Goal: Task Accomplishment & Management: Manage account settings

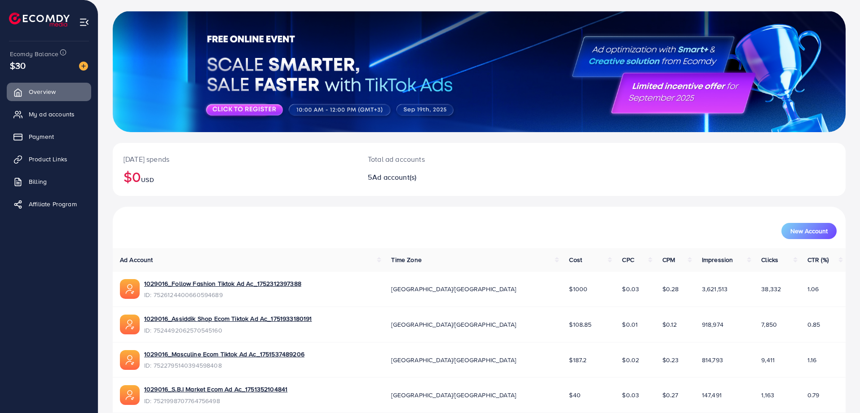
scroll to position [118, 0]
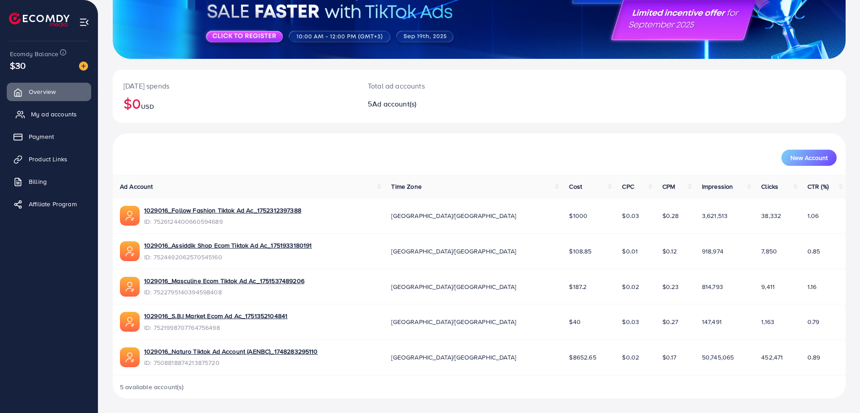
click at [38, 114] on span "My ad accounts" at bounding box center [54, 114] width 46 height 9
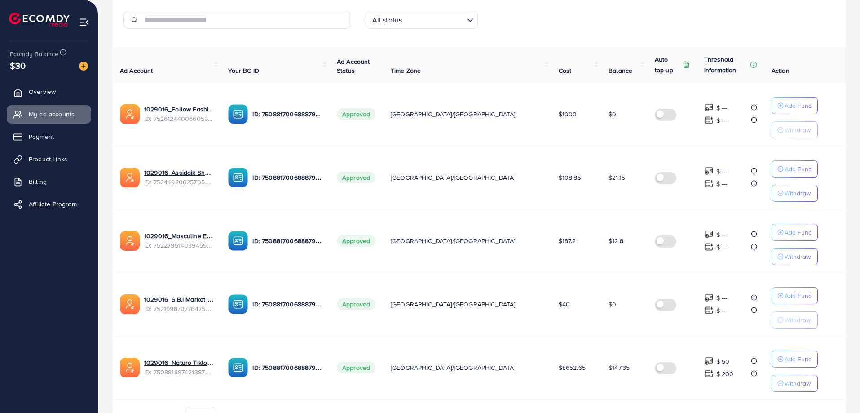
scroll to position [186, 0]
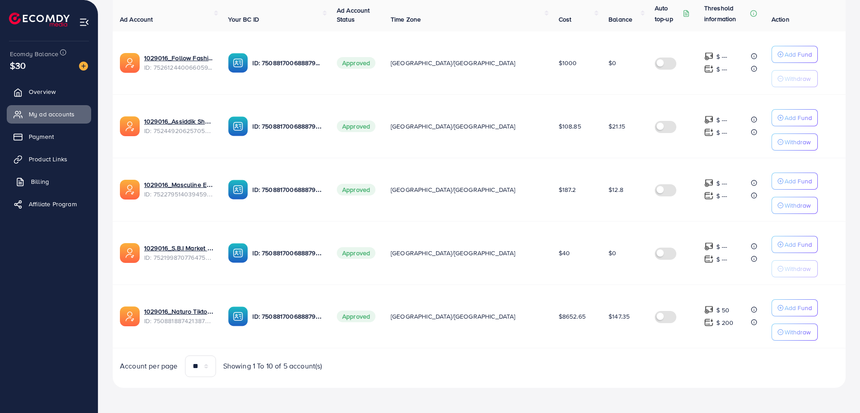
click at [35, 183] on span "Billing" at bounding box center [40, 181] width 18 height 9
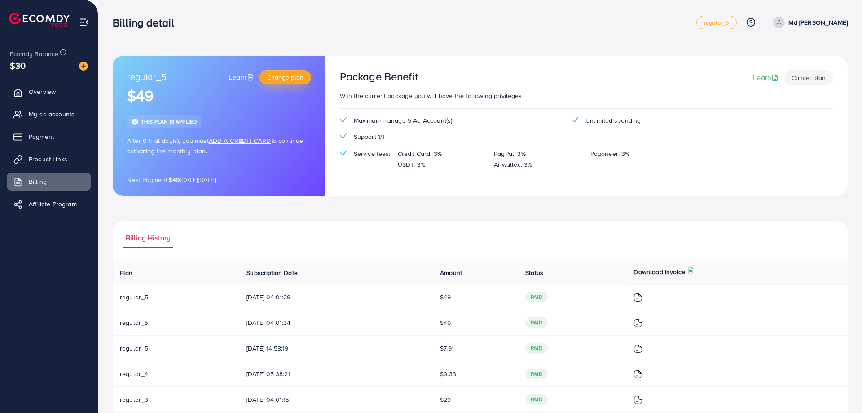
click at [286, 78] on span "Change plan" at bounding box center [285, 77] width 36 height 9
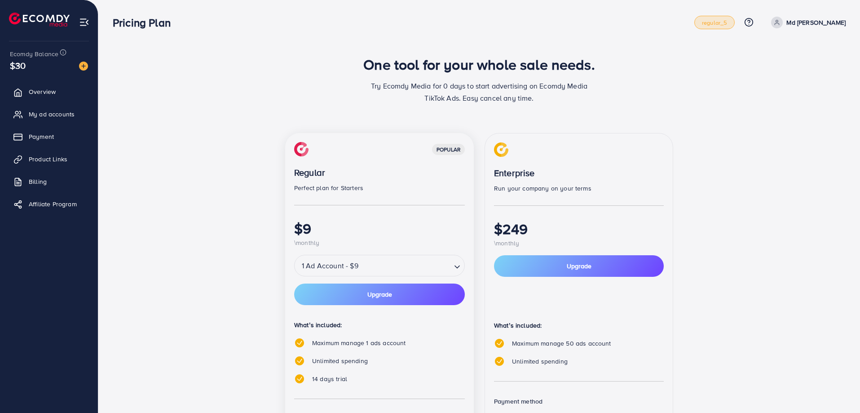
click at [716, 25] on span "regular_5" at bounding box center [714, 23] width 25 height 6
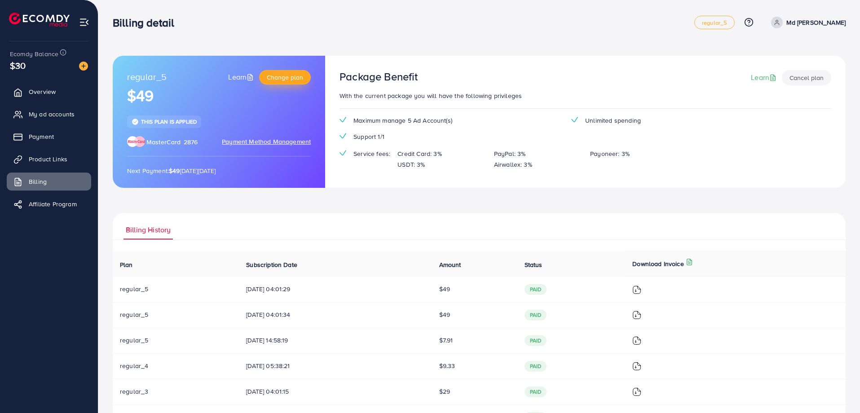
click at [277, 79] on span "Change plan" at bounding box center [285, 77] width 36 height 9
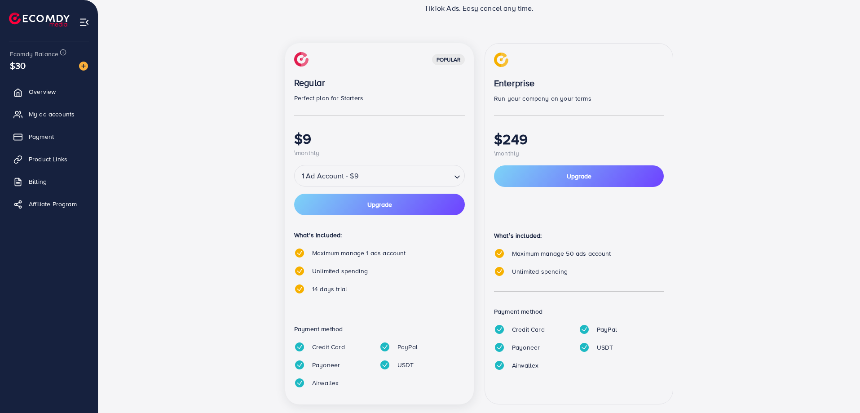
scroll to position [106, 0]
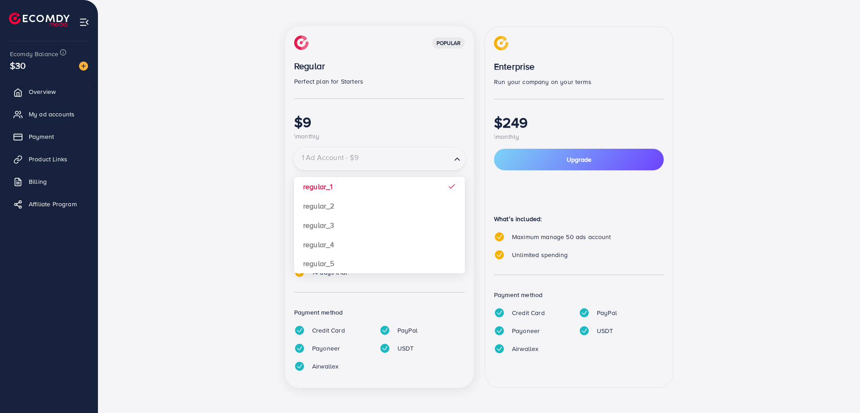
click at [371, 163] on input "Search for option" at bounding box center [373, 159] width 155 height 16
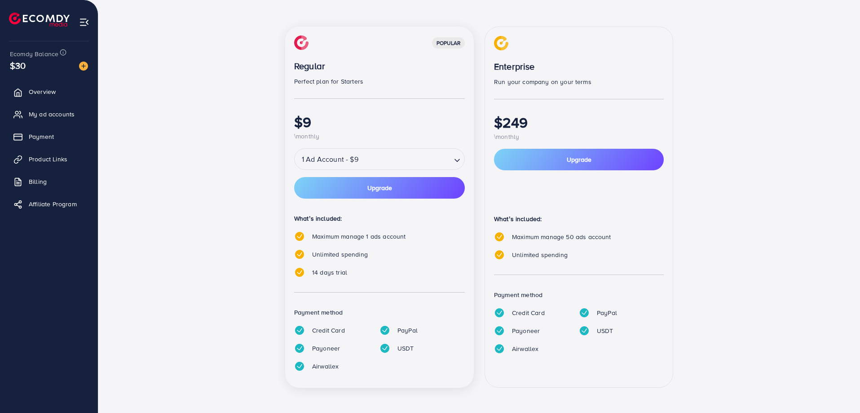
click at [252, 210] on div "popular Regular Perfect plan for Starters $9 \monthly 1 Ad Account - $9 Loading…" at bounding box center [479, 212] width 539 height 372
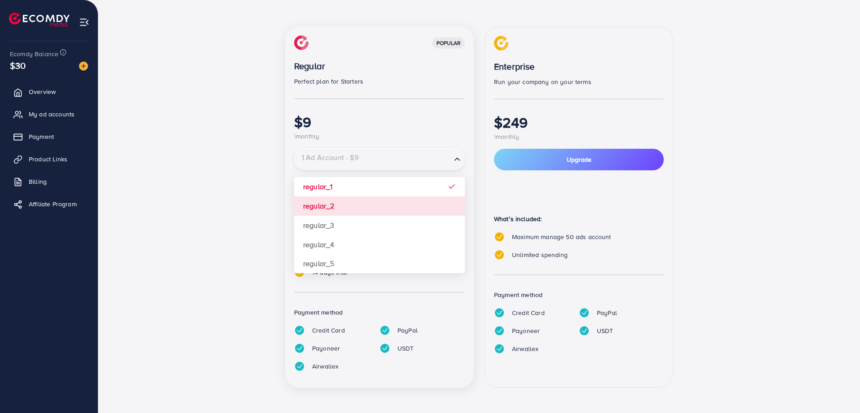
click at [362, 163] on input "Search for option" at bounding box center [373, 159] width 155 height 16
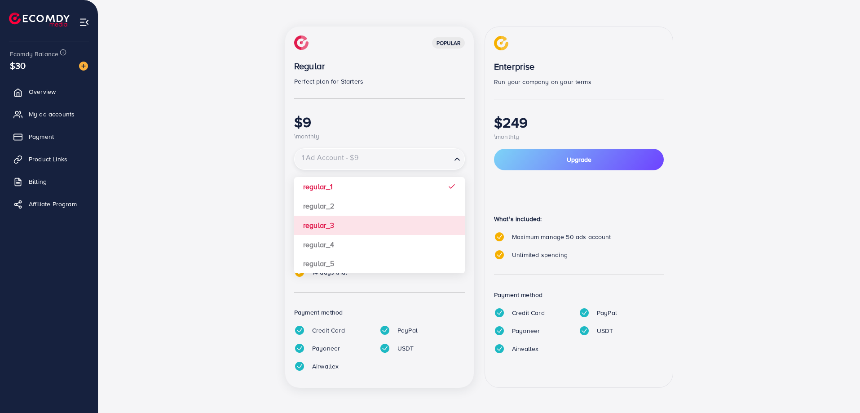
click at [237, 223] on div "popular Regular Perfect plan for Starters $9 \monthly 1 Ad Account - $9 Loading…" at bounding box center [479, 212] width 539 height 372
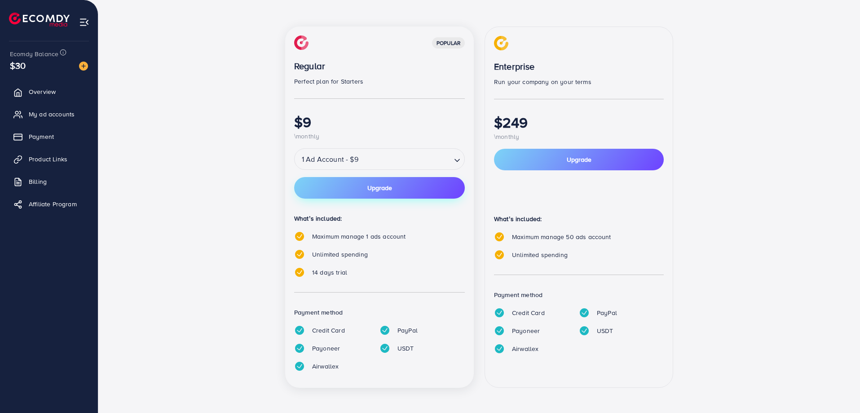
click at [360, 190] on button "Upgrade" at bounding box center [379, 188] width 171 height 22
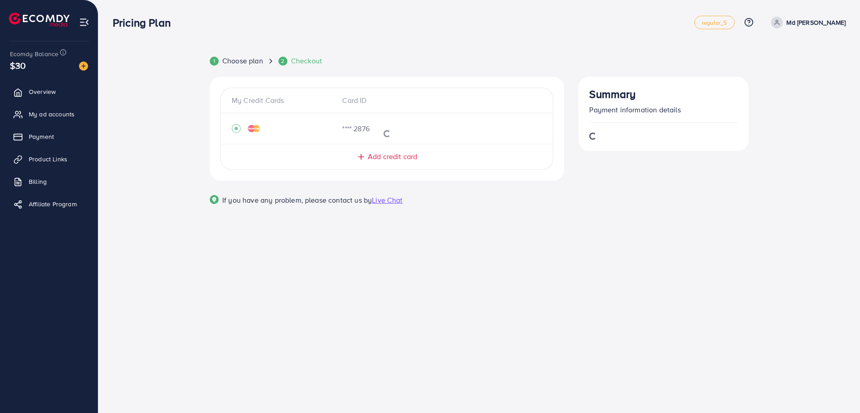
scroll to position [0, 0]
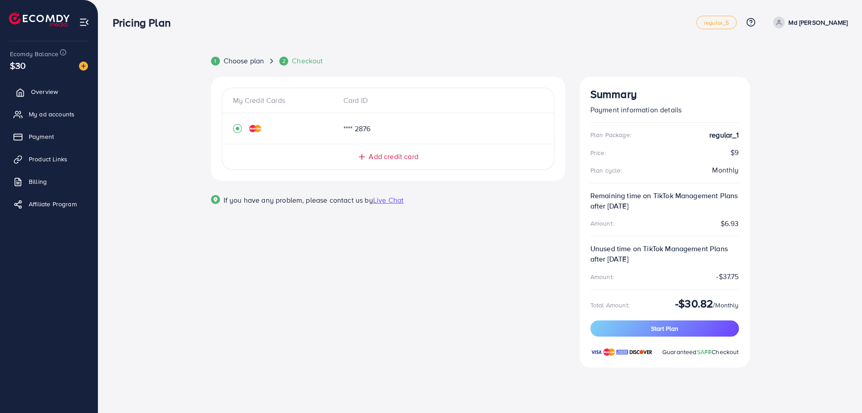
click at [33, 93] on span "Overview" at bounding box center [44, 91] width 27 height 9
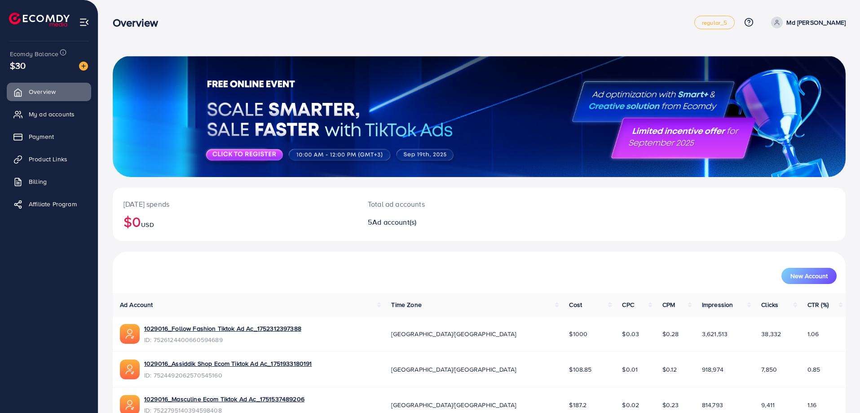
scroll to position [90, 0]
